Goal: Task Accomplishment & Management: Use online tool/utility

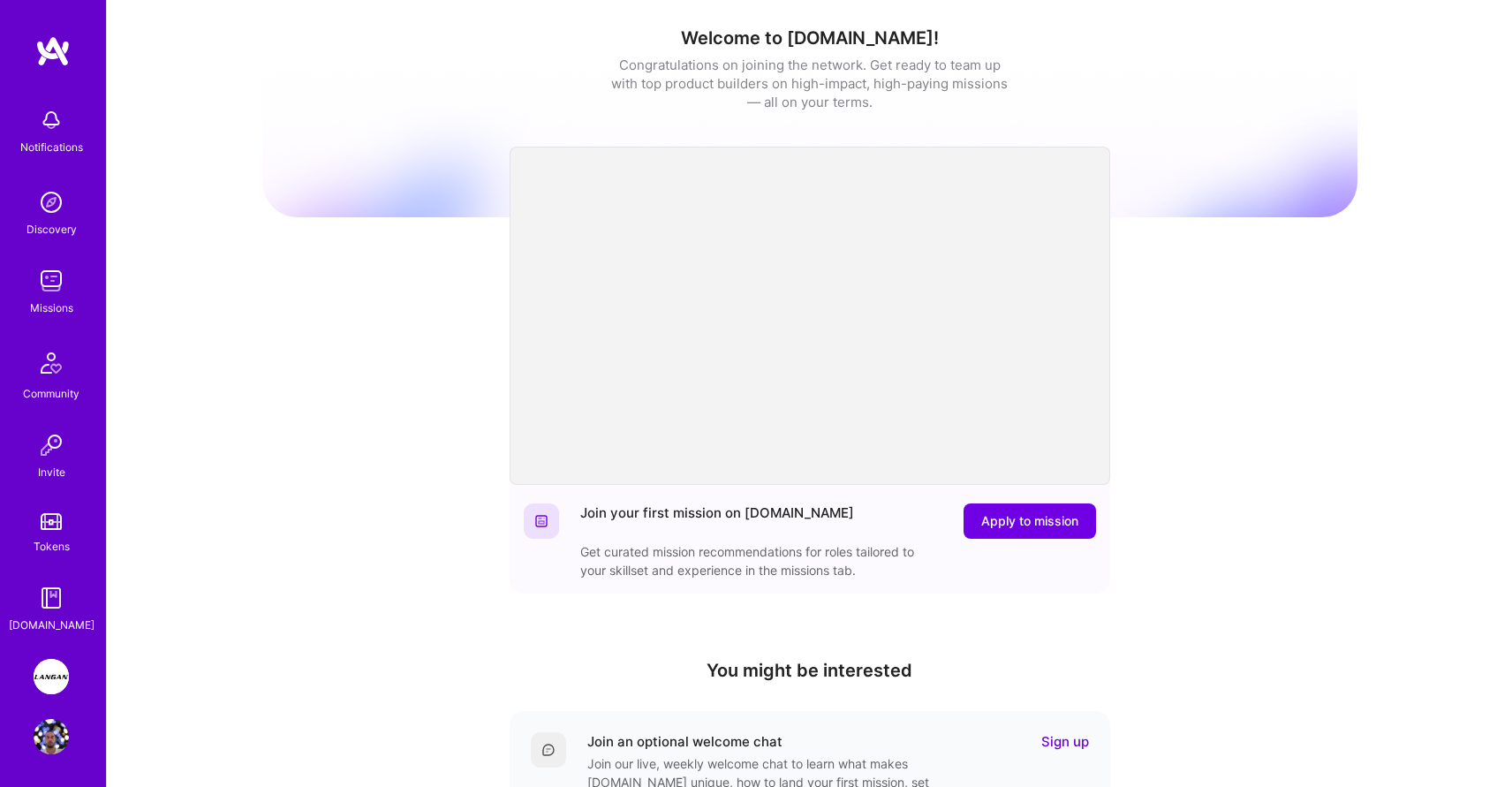
click at [62, 671] on img at bounding box center [50, 675] width 35 height 35
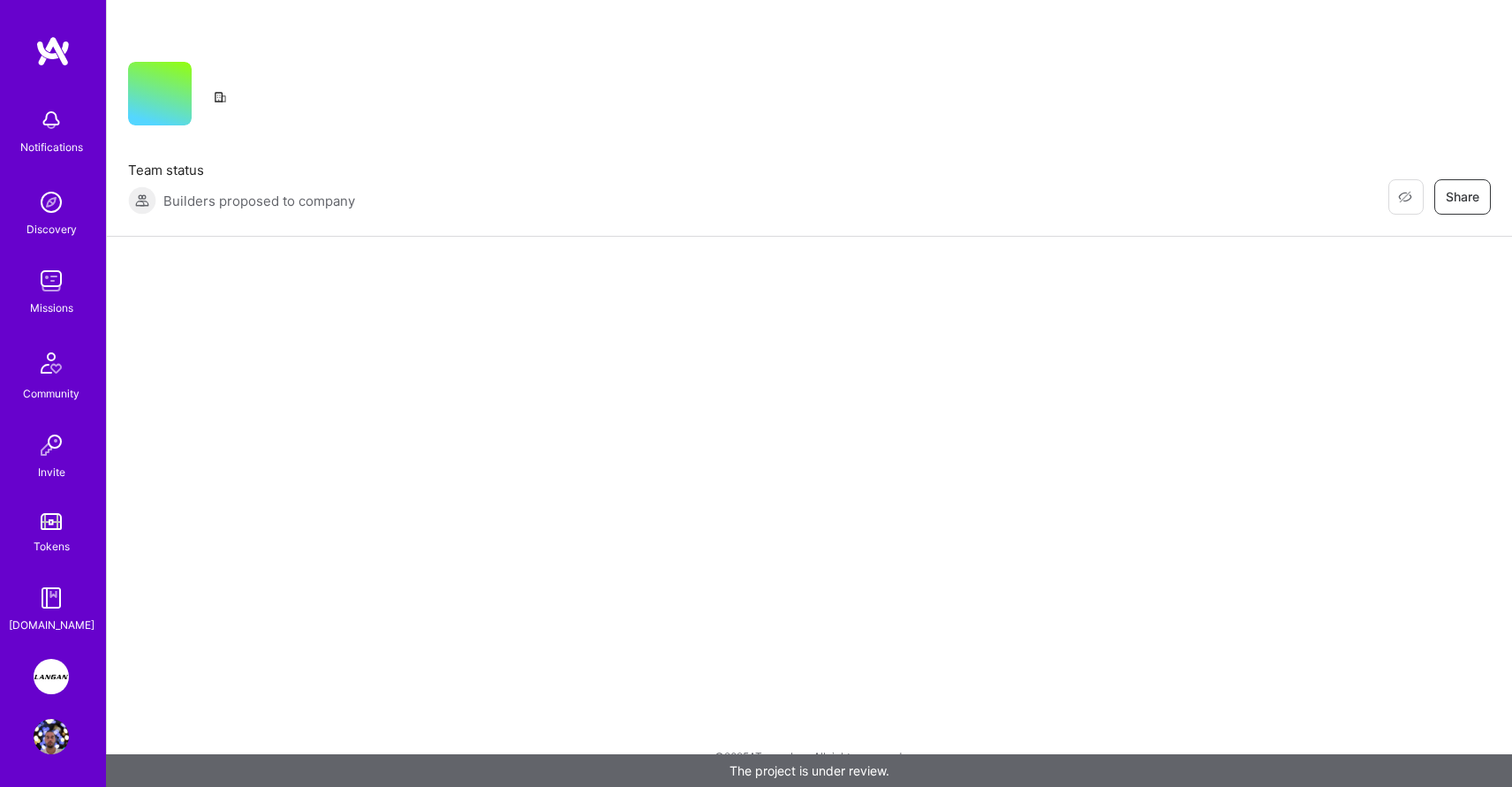
click at [45, 673] on img at bounding box center [50, 675] width 35 height 35
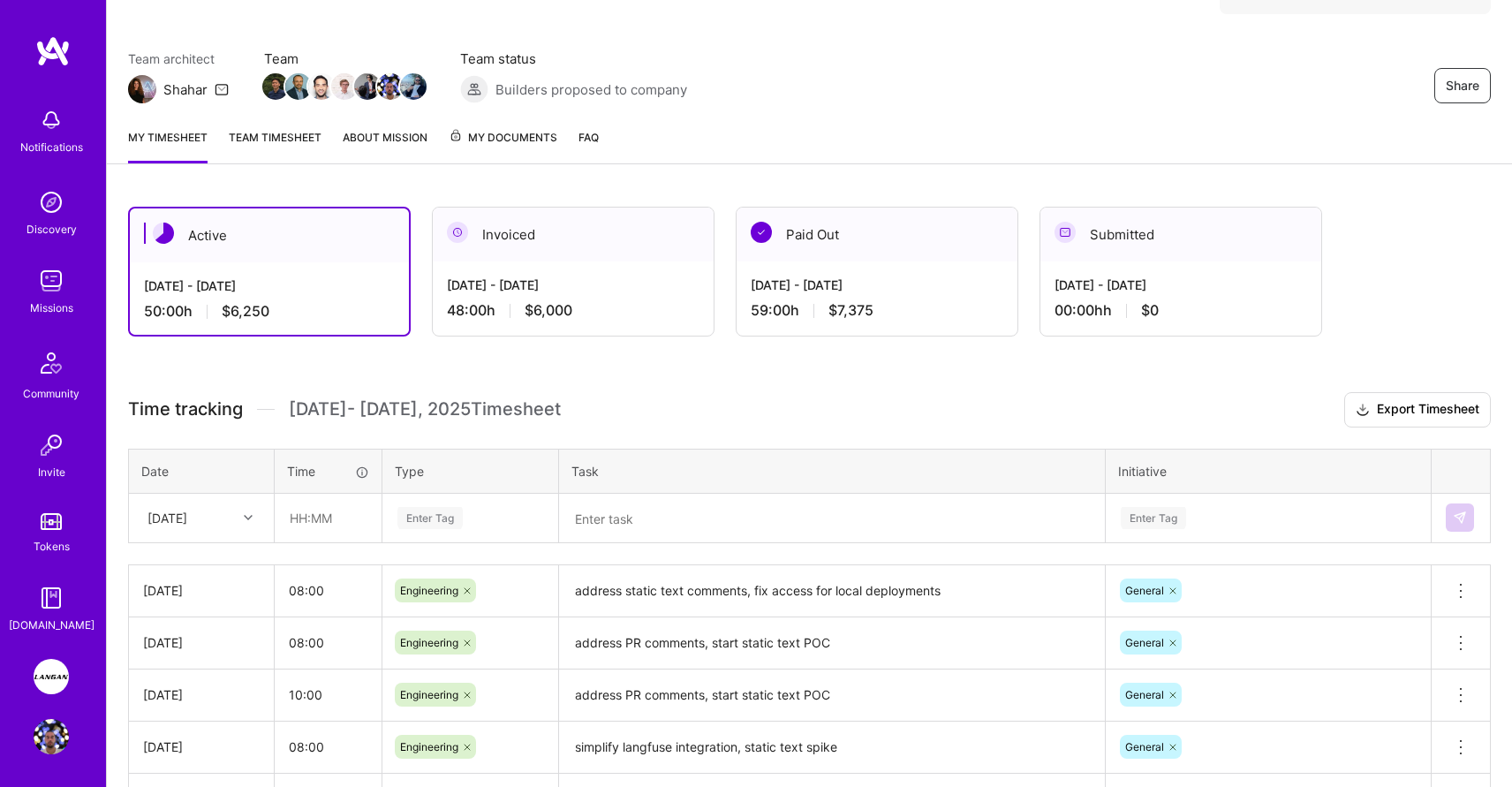
scroll to position [142, 0]
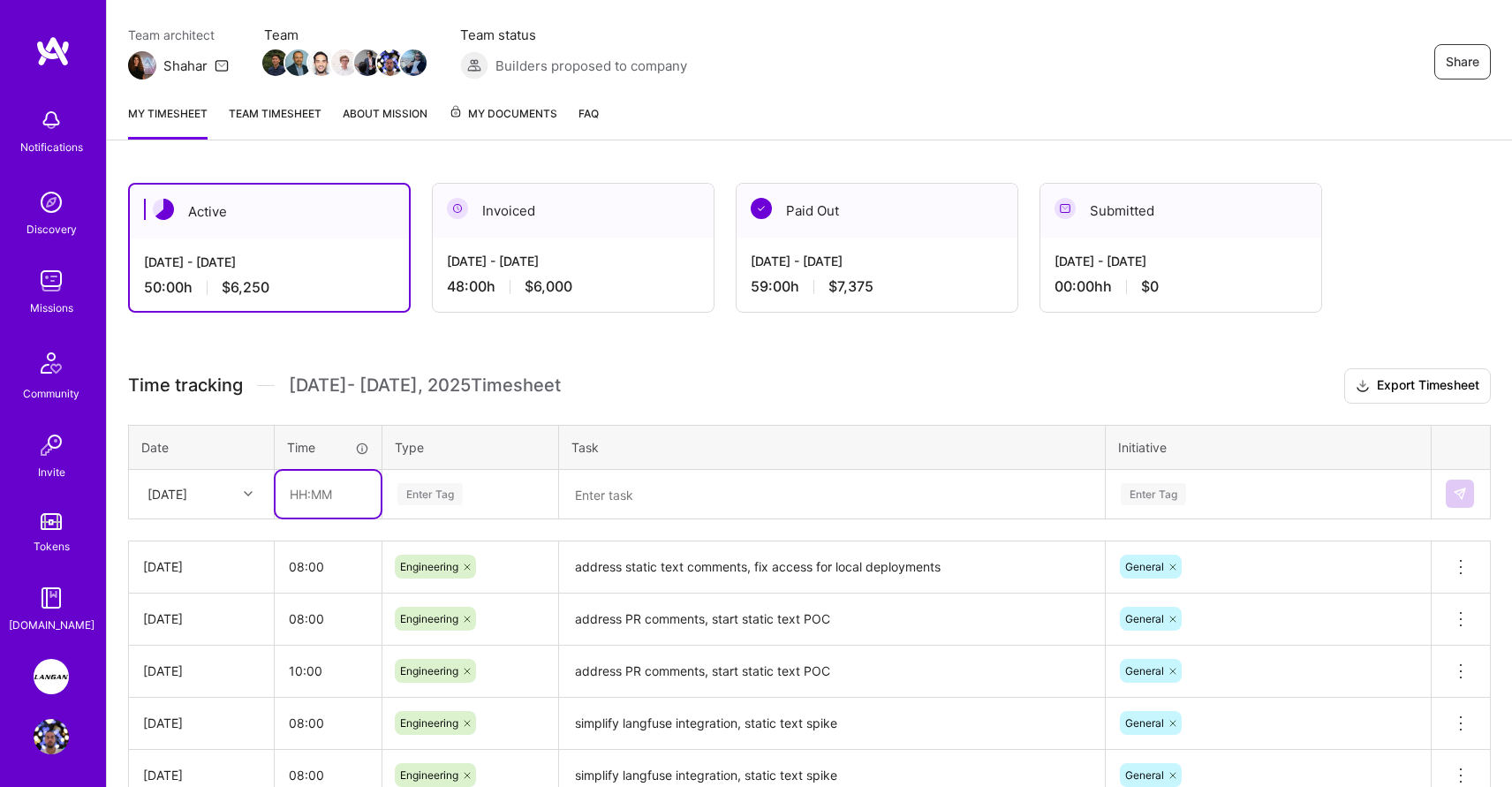
click at [307, 492] on input "text" at bounding box center [328, 493] width 105 height 46
type input "08:00"
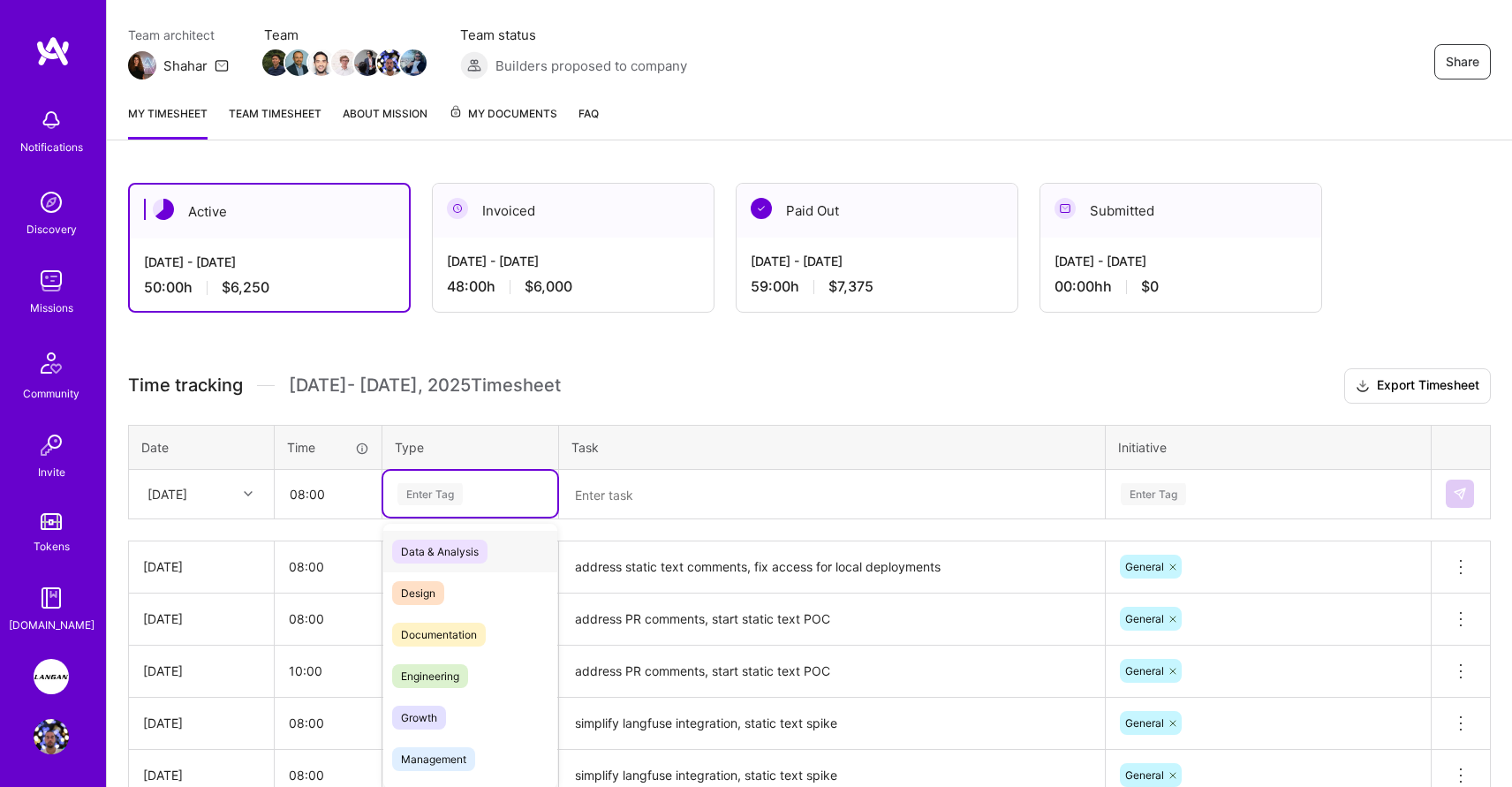
scroll to position [150, 0]
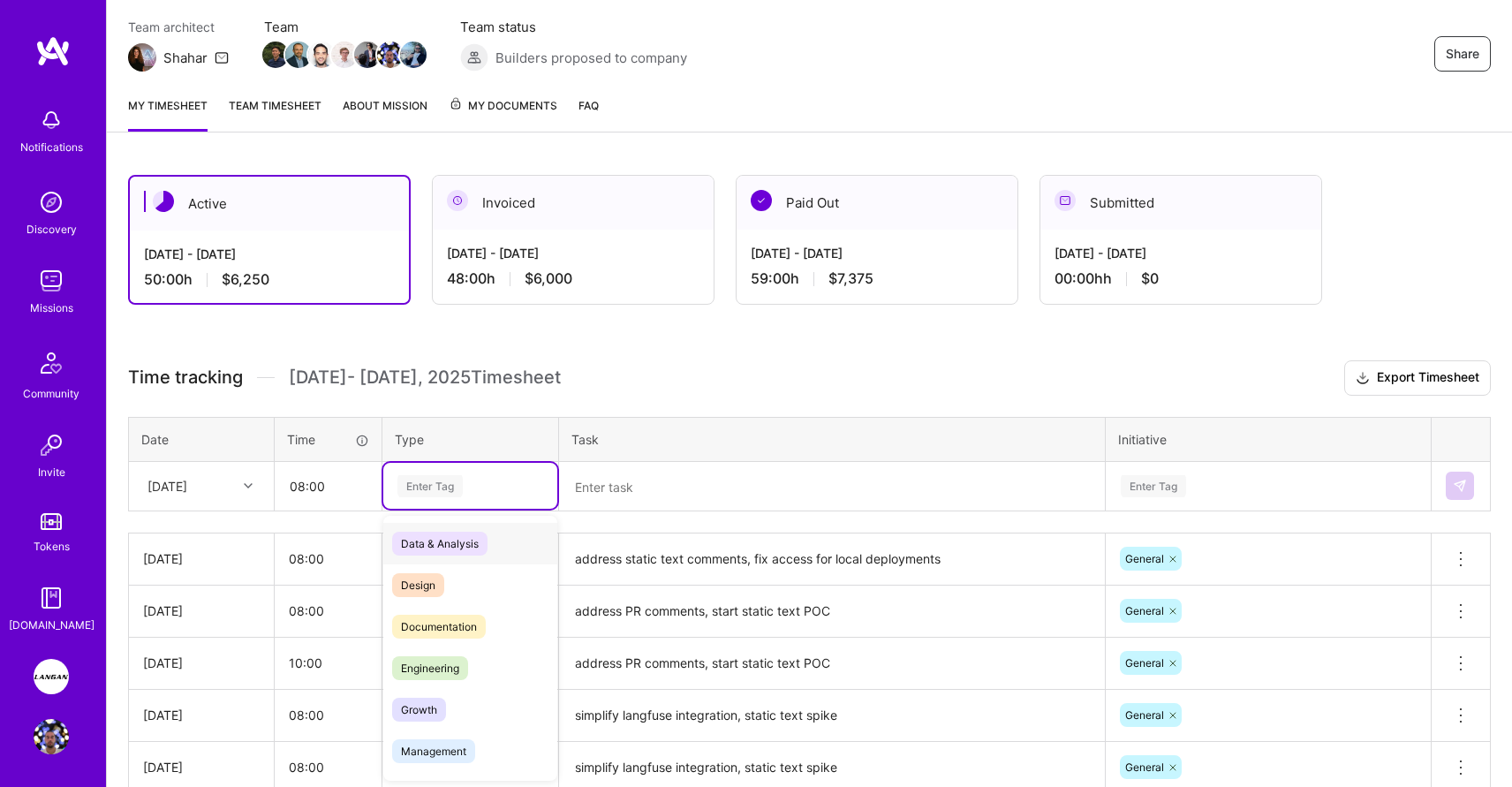
click at [435, 491] on div "Enter Tag" at bounding box center [429, 486] width 65 height 27
click at [439, 671] on span "Engineering" at bounding box center [430, 668] width 76 height 24
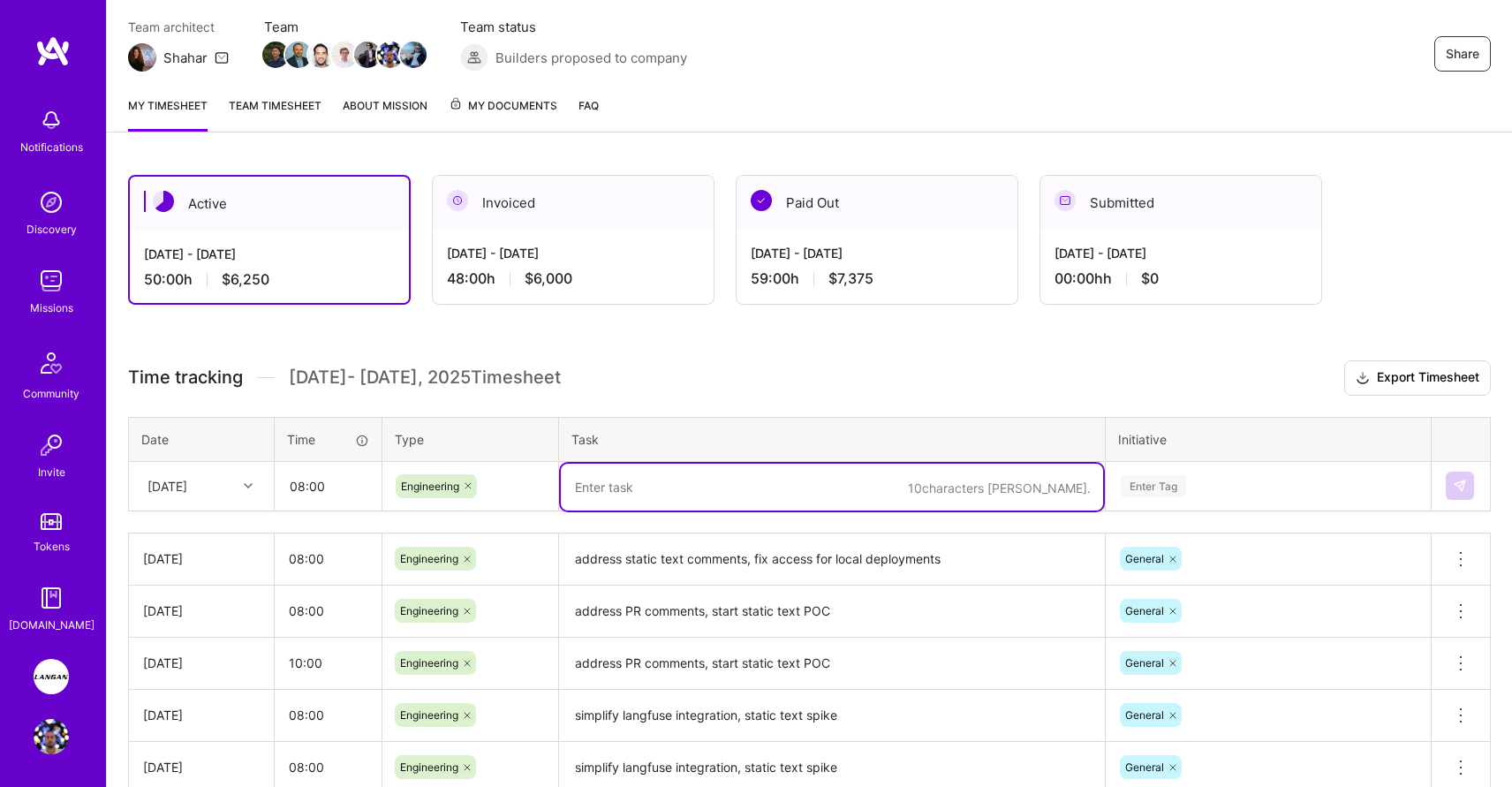
click at [615, 482] on textarea at bounding box center [832, 486] width 542 height 46
type textarea "Discuss design on static"
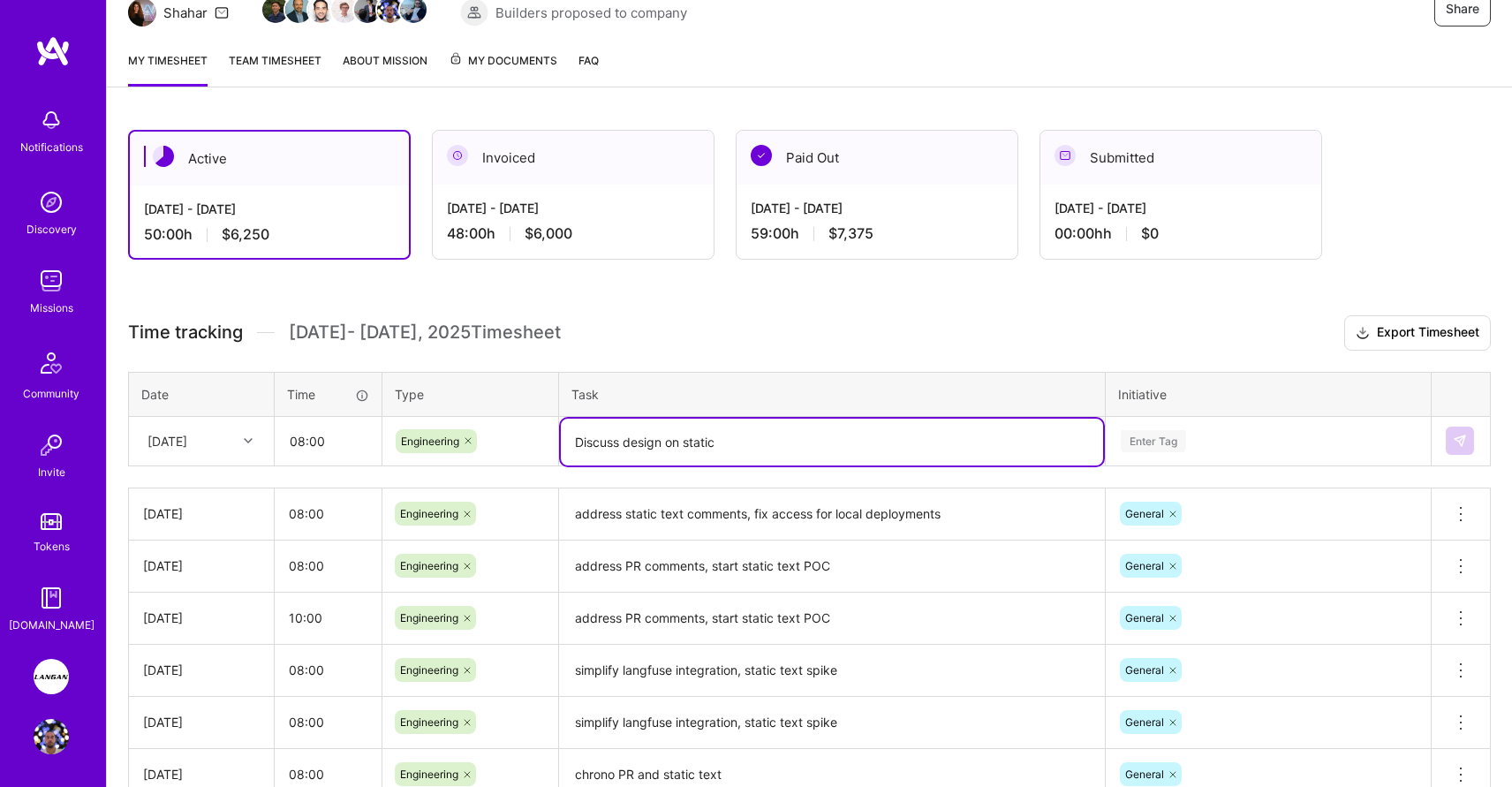
scroll to position [247, 0]
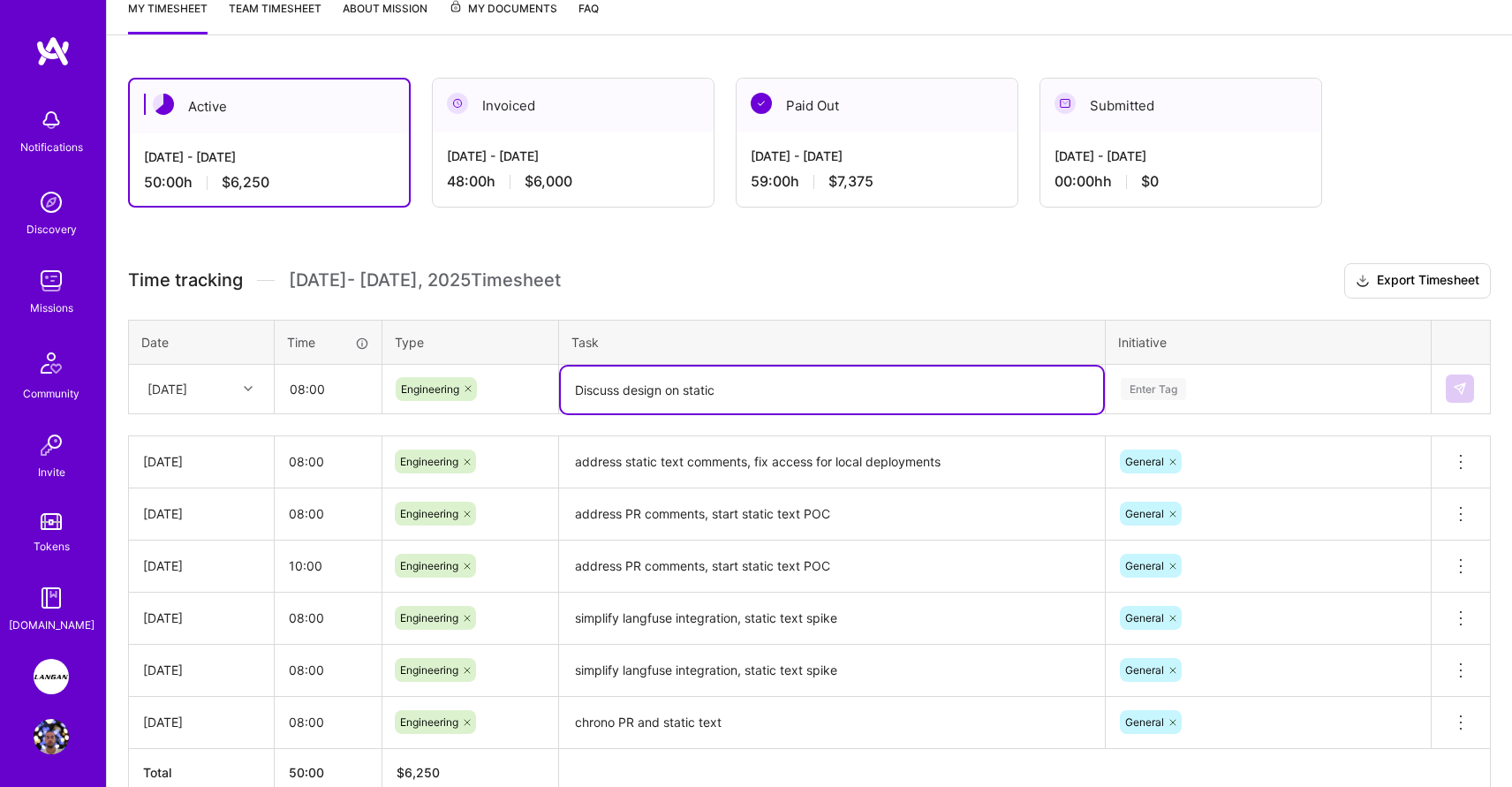
click at [1156, 411] on div "Enter Tag" at bounding box center [1268, 388] width 323 height 45
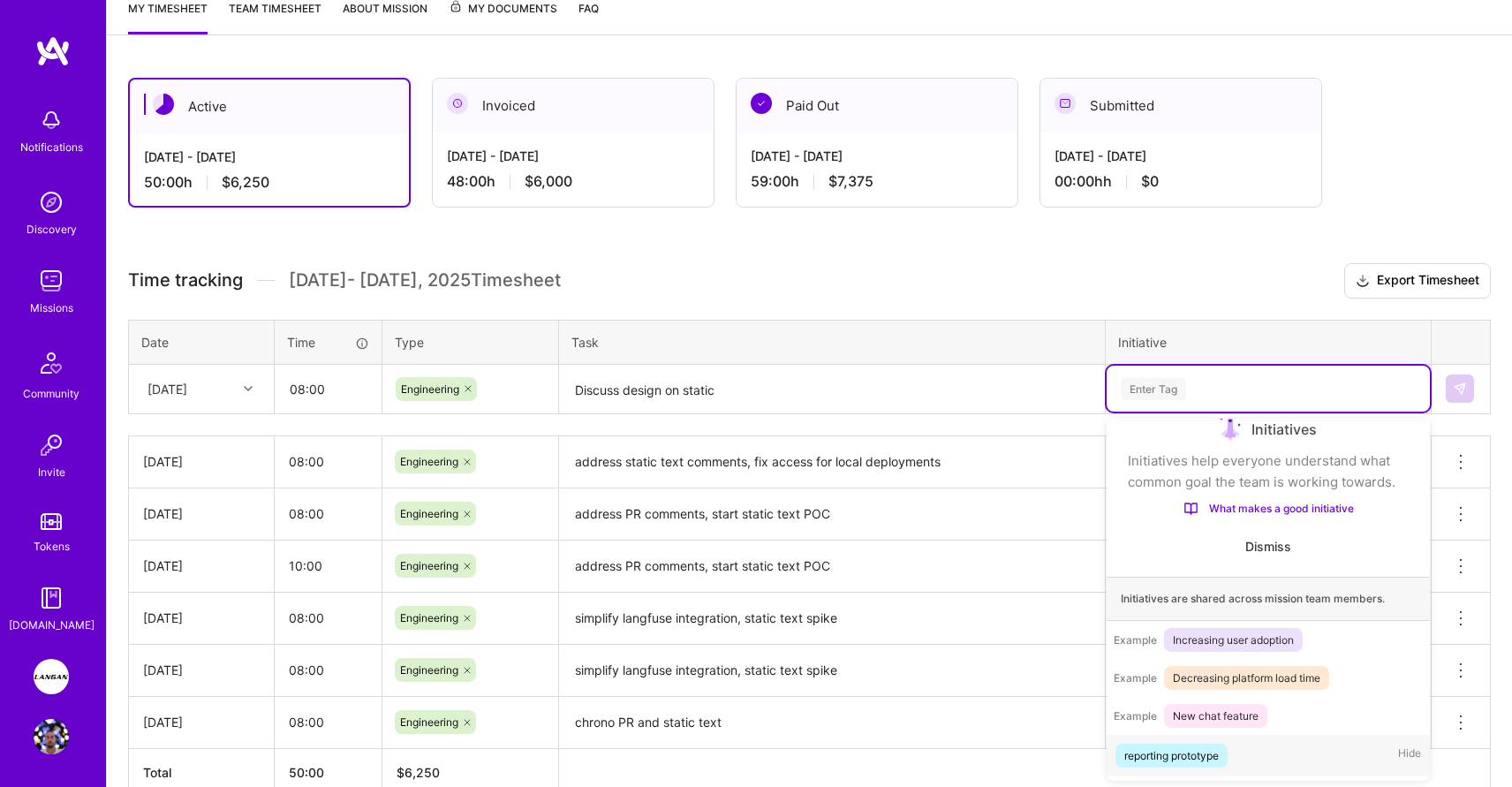
scroll to position [29, 0]
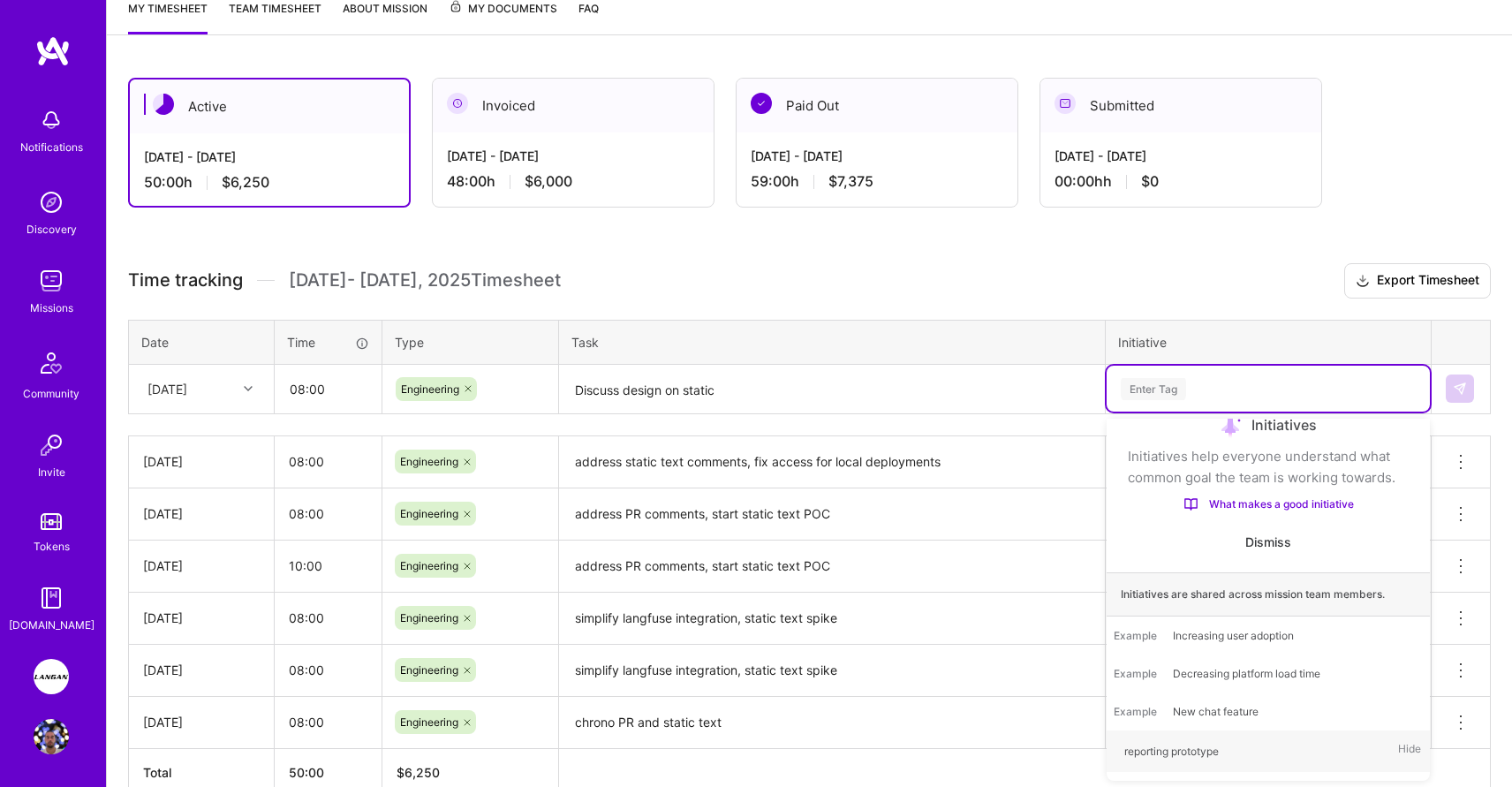
type input "g"
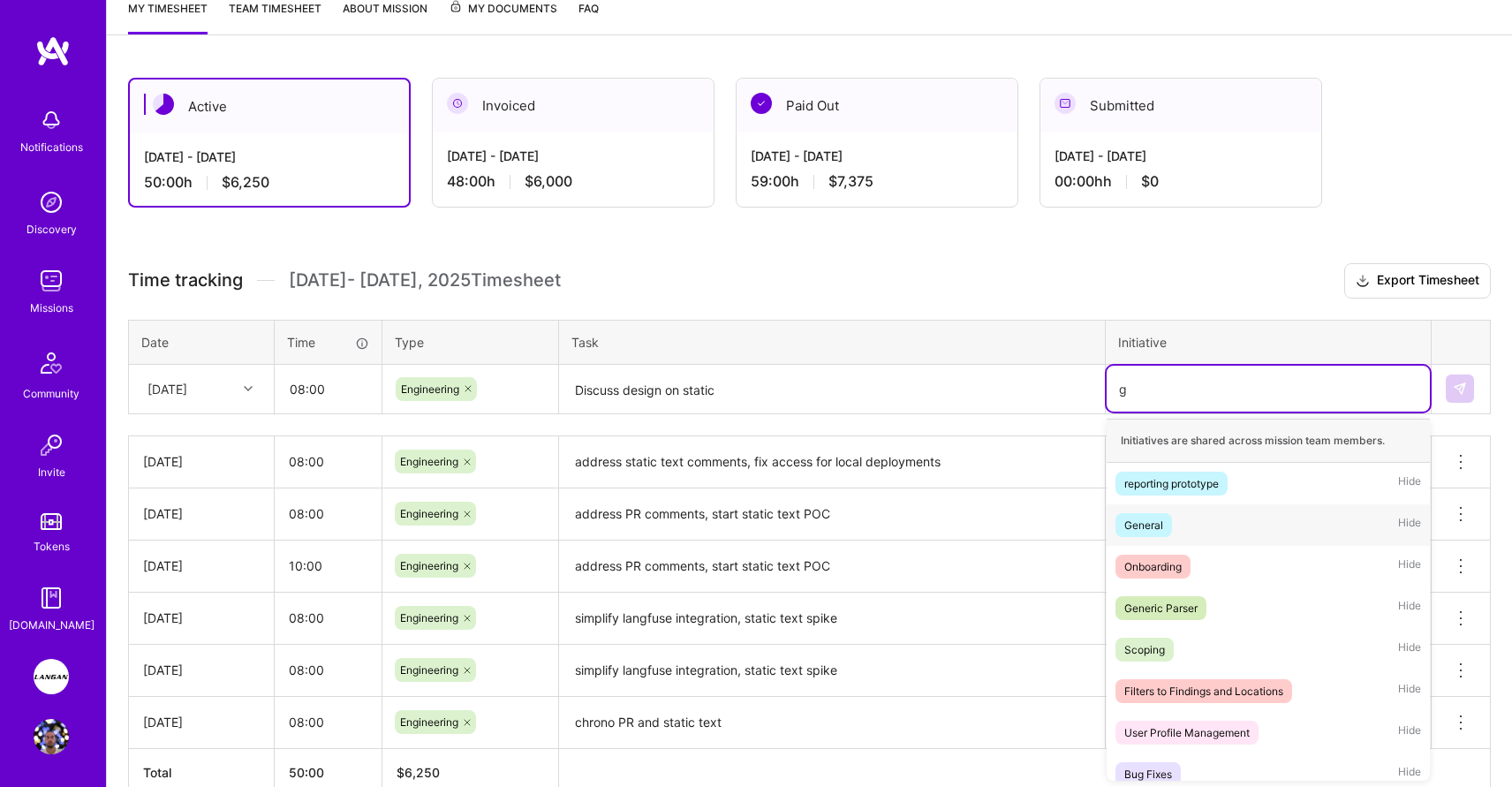
click at [1155, 529] on div "General" at bounding box center [1143, 525] width 39 height 19
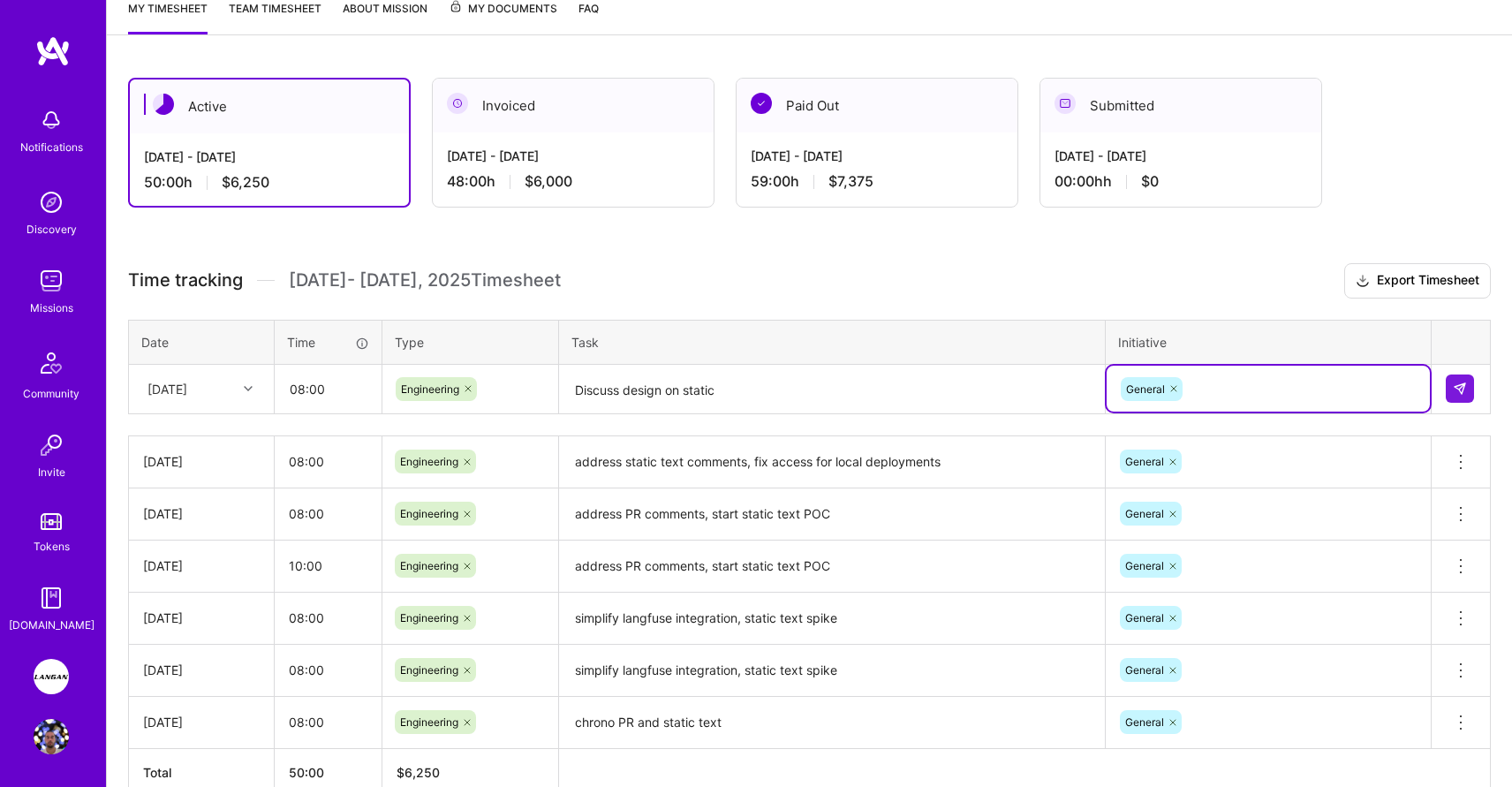
click at [831, 394] on textarea "Discuss design on static" at bounding box center [832, 389] width 542 height 46
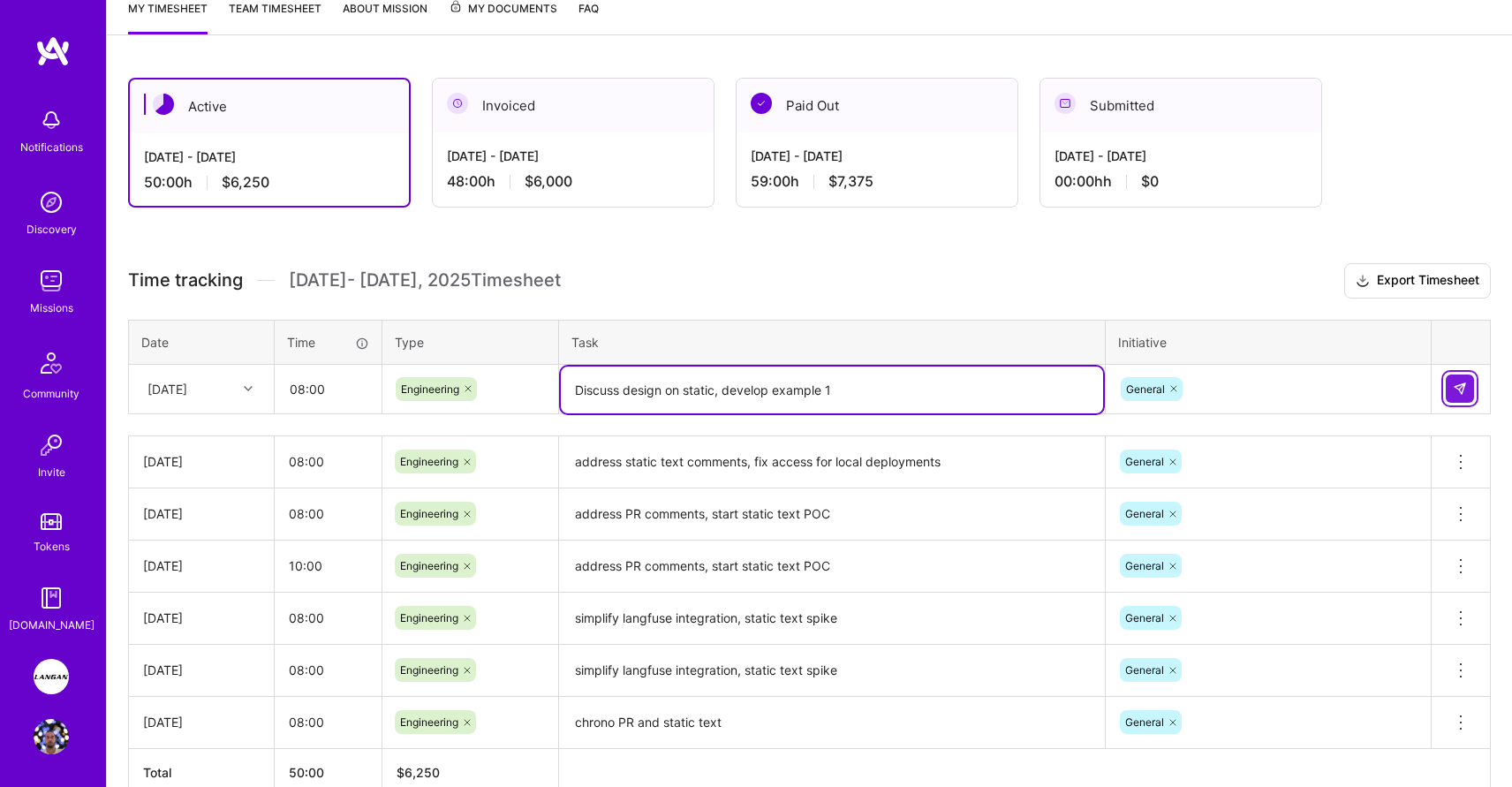
type textarea "Discuss design on static, develop example 1"
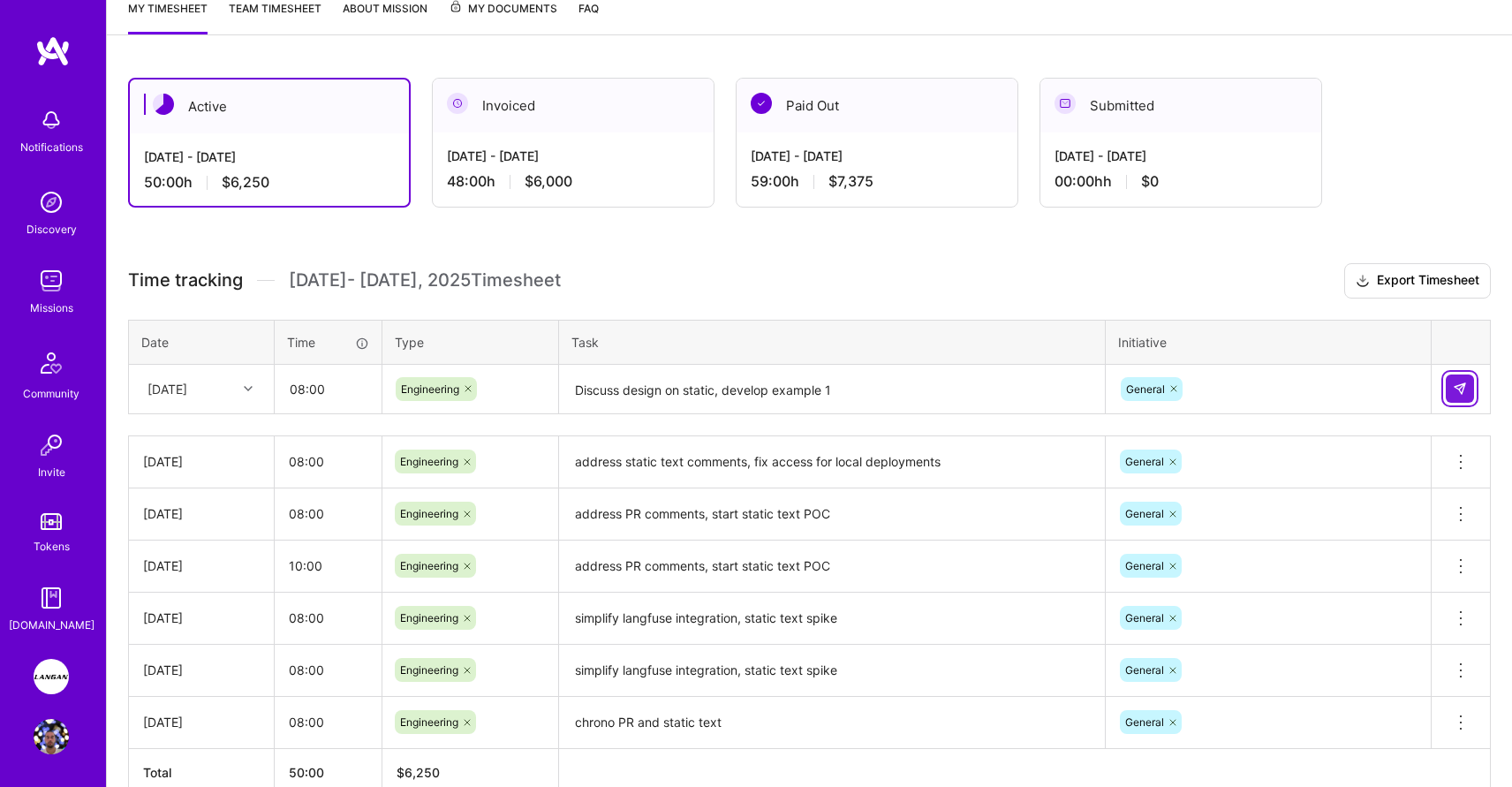
click at [1465, 385] on img at bounding box center [1459, 388] width 14 height 14
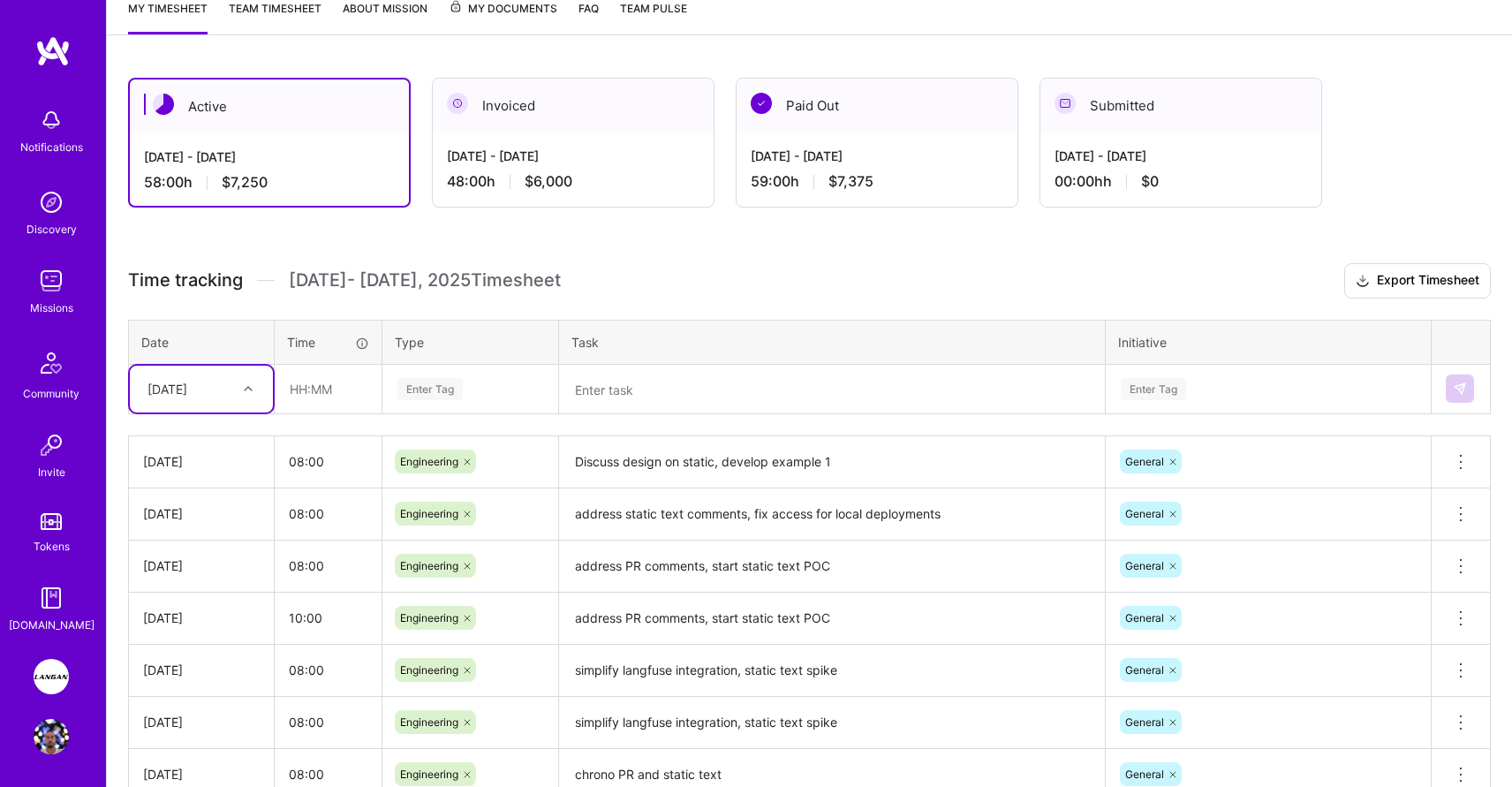
click at [822, 460] on textarea "Discuss design on static, develop example 1" at bounding box center [832, 461] width 542 height 48
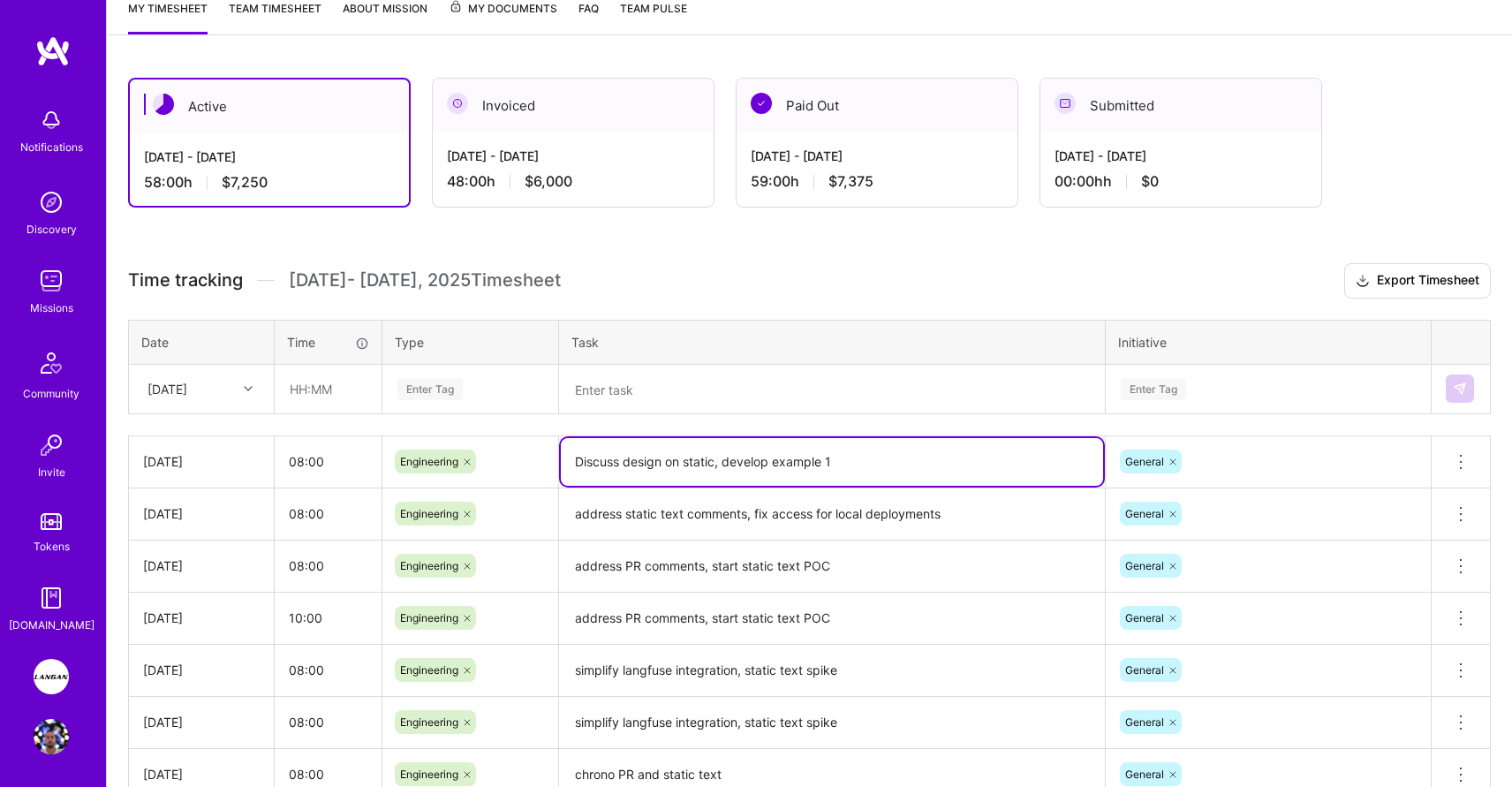
click at [847, 459] on textarea "Discuss design on static, develop example 1" at bounding box center [832, 461] width 542 height 47
click at [423, 237] on div "Active [DATE] - [DATE] 58:00 h $7,250 Invoiced [DATE] - [DATE] 48:00 h $6,000 P…" at bounding box center [809, 495] width 1405 height 878
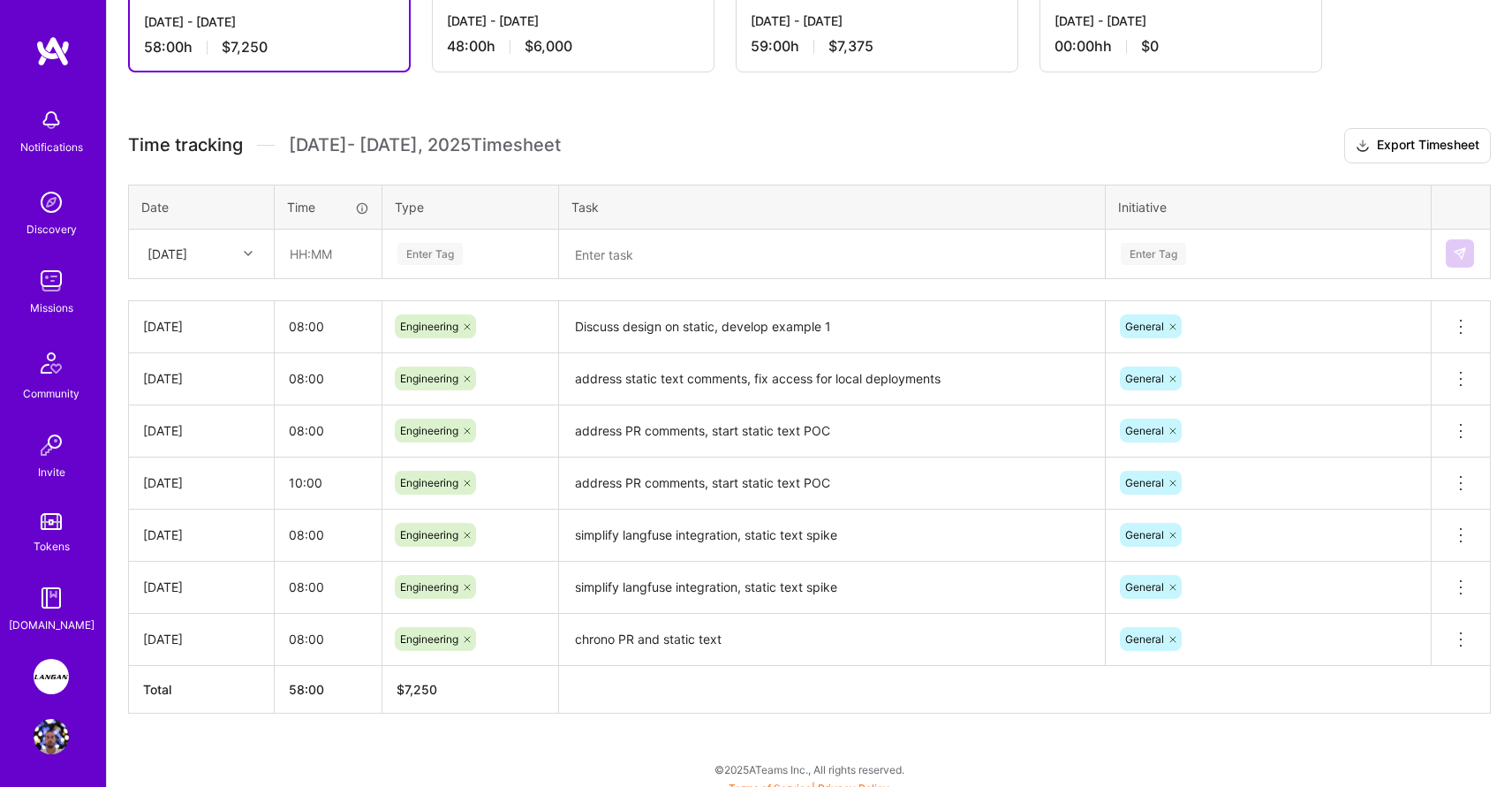
scroll to position [395, 0]
